Goal: Obtain resource: Obtain resource

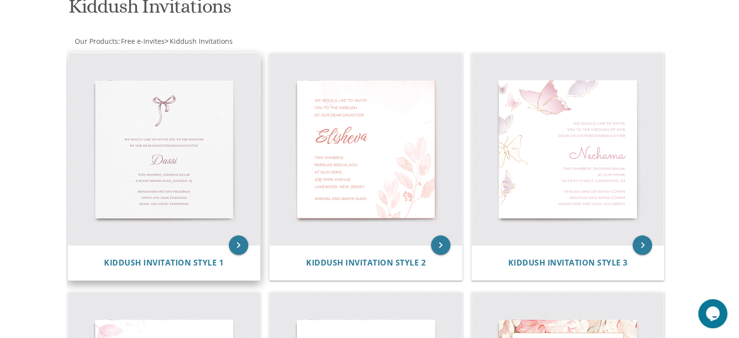
scroll to position [243, 0]
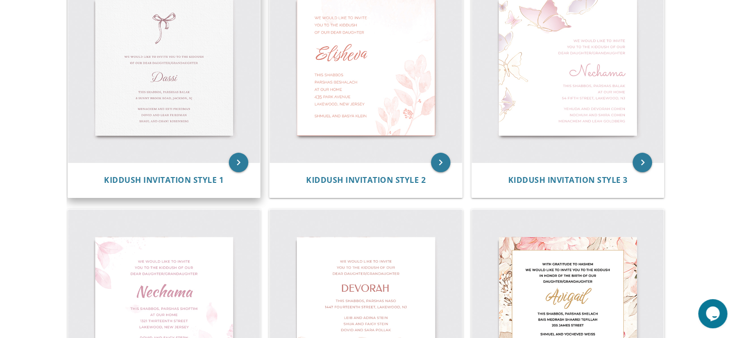
click at [211, 35] on img at bounding box center [164, 66] width 192 height 192
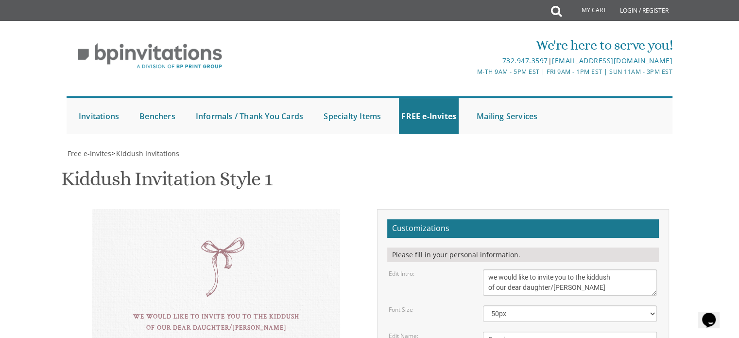
scroll to position [146, 0]
drag, startPoint x: 508, startPoint y: 194, endPoint x: 477, endPoint y: 191, distance: 30.7
click at [477, 331] on div "Dassi" at bounding box center [570, 339] width 189 height 16
type textarea "Nechama"
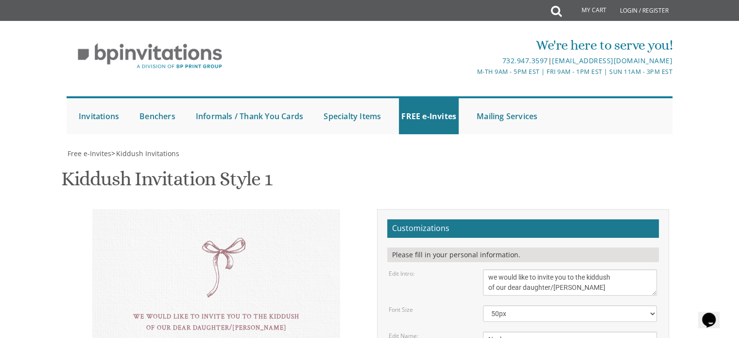
drag, startPoint x: 580, startPoint y: 219, endPoint x: 563, endPoint y: 219, distance: 17.5
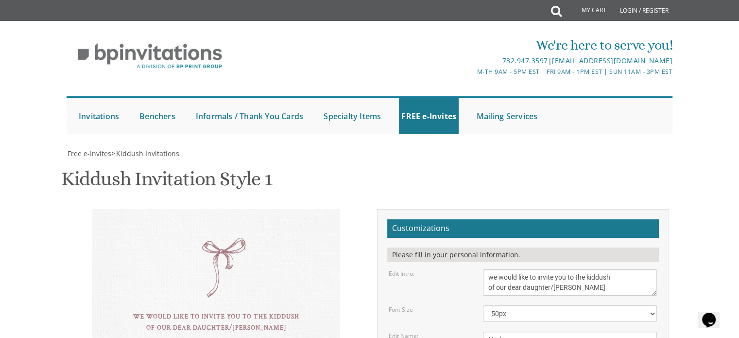
drag, startPoint x: 488, startPoint y: 230, endPoint x: 588, endPoint y: 231, distance: 100.1
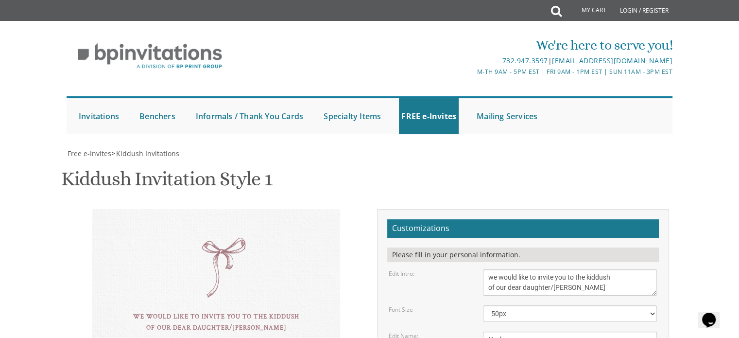
type textarea "this shabbos, parshsas balak 17 East 9th St, Lakewood"
drag, startPoint x: 488, startPoint y: 255, endPoint x: 561, endPoint y: 255, distance: 72.9
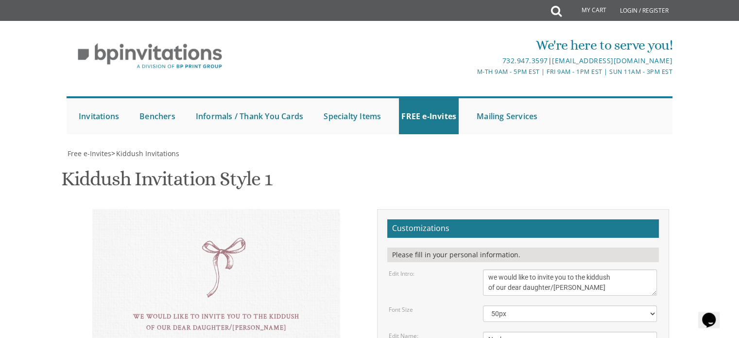
drag, startPoint x: 549, startPoint y: 275, endPoint x: 486, endPoint y: 277, distance: 62.7
drag, startPoint x: 575, startPoint y: 266, endPoint x: 488, endPoint y: 268, distance: 87.5
type textarea "Shragi and Malky Censor Gad Mayer and Rivky Censor Eliezer and Breindy Lister"
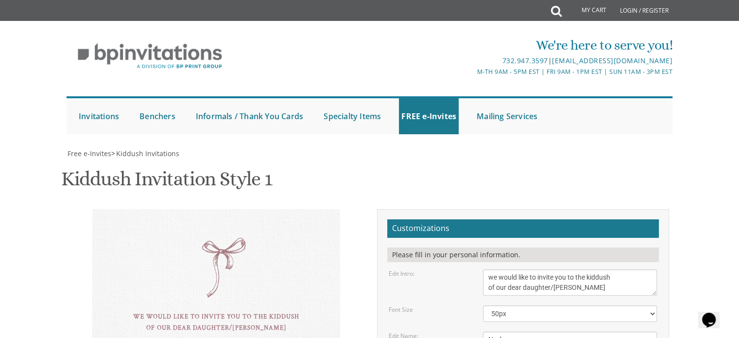
type textarea "this shabbos, parshsas Shoftim [STREET_ADDRESS]"
click at [554, 331] on textarea "Dassi" at bounding box center [570, 339] width 174 height 16
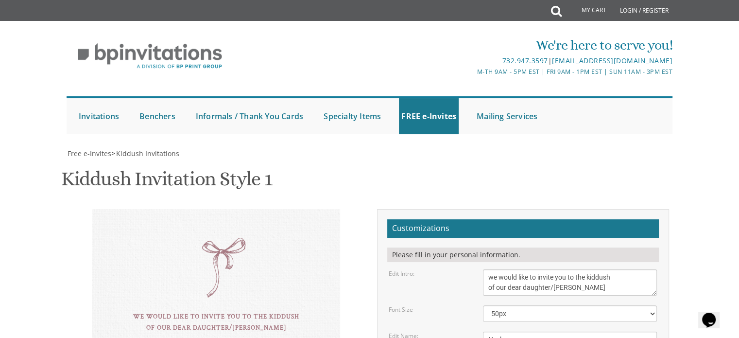
type input "[EMAIL_ADDRESS][DOMAIN_NAME]"
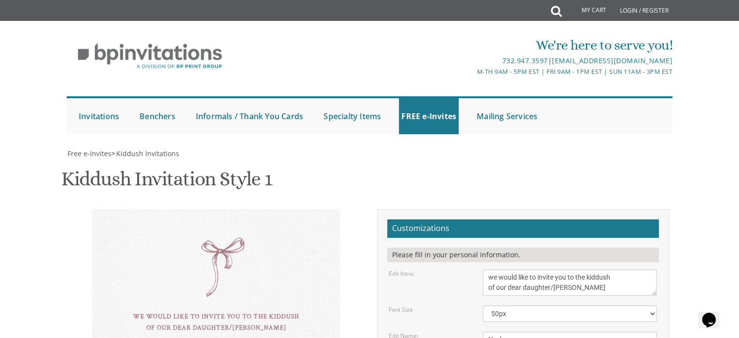
click at [554, 331] on textarea "Dassi" at bounding box center [570, 339] width 174 height 16
type textarea "[PERSON_NAME]"
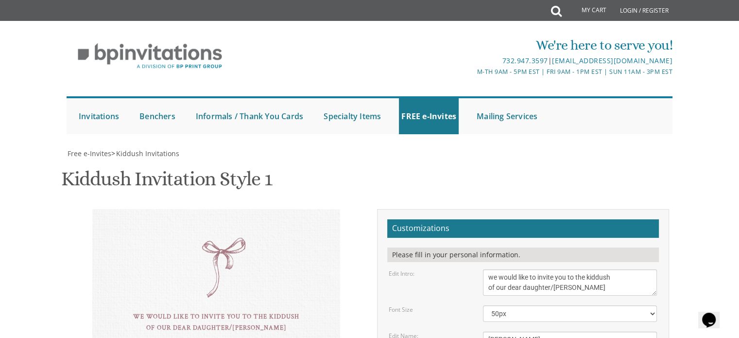
type textarea "[PERSON_NAME] and [PERSON_NAME] Censor [PERSON_NAME] and [PERSON_NAME] Censor […"
click at [526, 331] on textarea "Dassi" at bounding box center [570, 339] width 174 height 16
type textarea "Nechama"
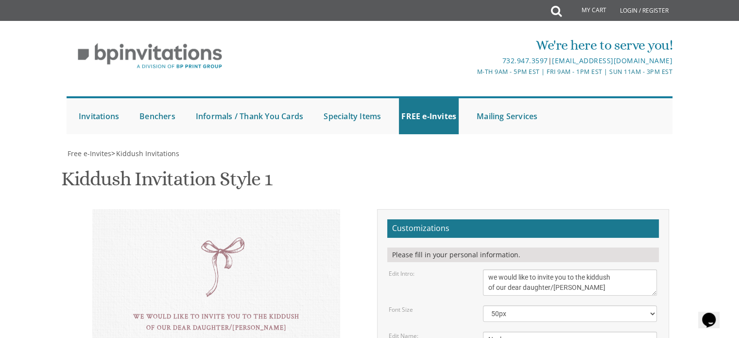
drag, startPoint x: 585, startPoint y: 156, endPoint x: 555, endPoint y: 131, distance: 38.7
type textarea "[PERSON_NAME] and [PERSON_NAME] Censor [PERSON_NAME] and [PERSON_NAME] Censor […"
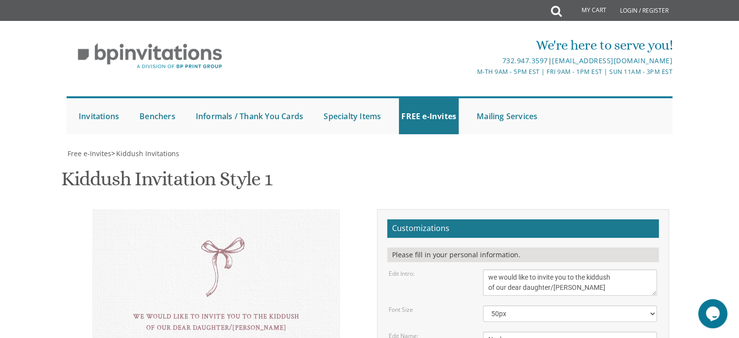
click at [558, 331] on textarea "Dassi" at bounding box center [570, 339] width 174 height 16
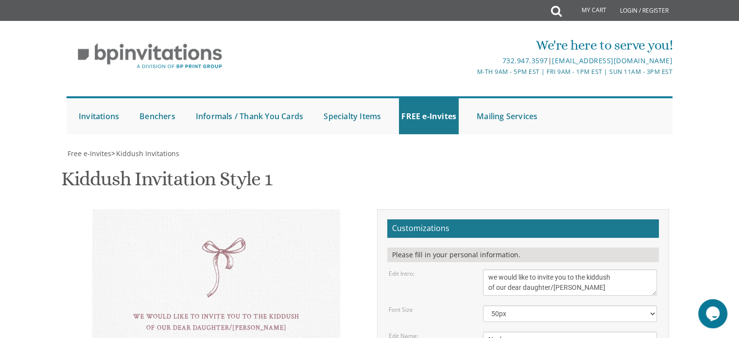
click at [527, 331] on textarea "Dassi" at bounding box center [570, 339] width 174 height 16
type textarea "[PERSON_NAME]"
